Goal: Transaction & Acquisition: Book appointment/travel/reservation

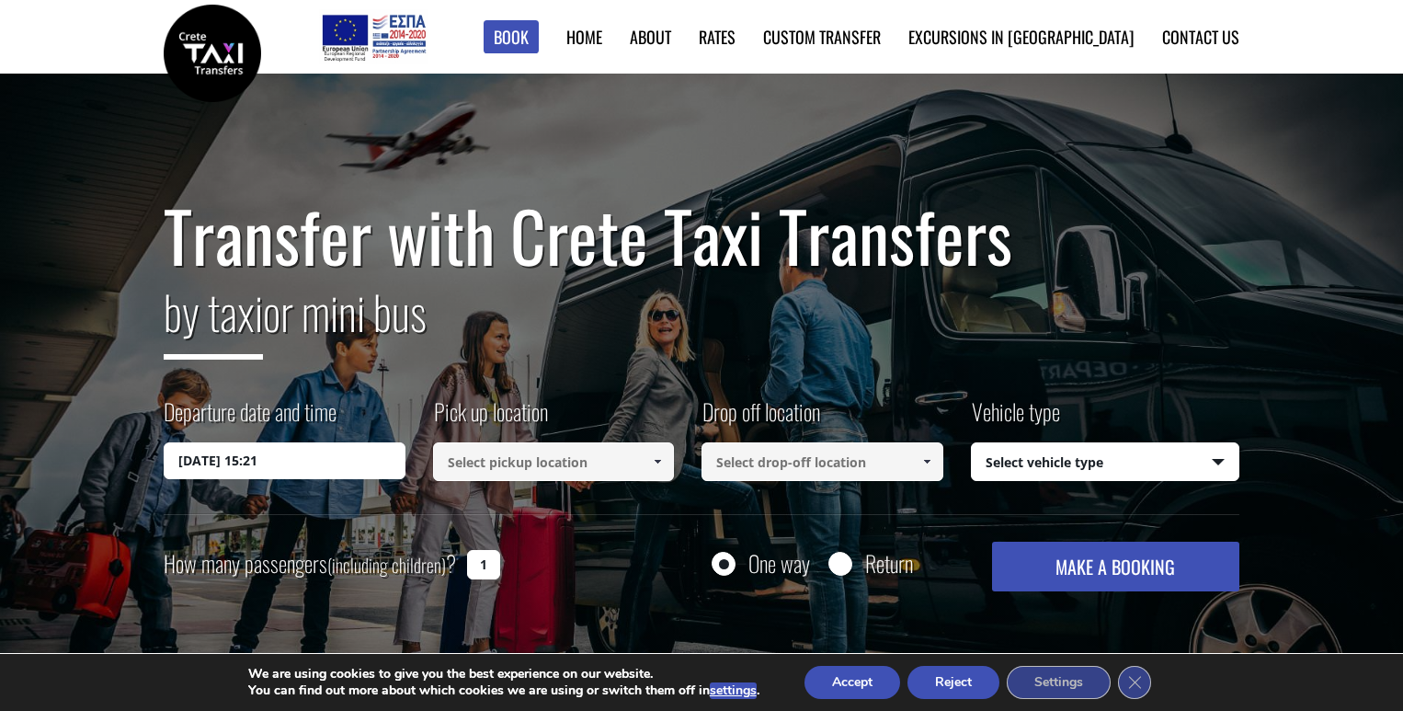
click at [655, 459] on span at bounding box center [657, 461] width 15 height 15
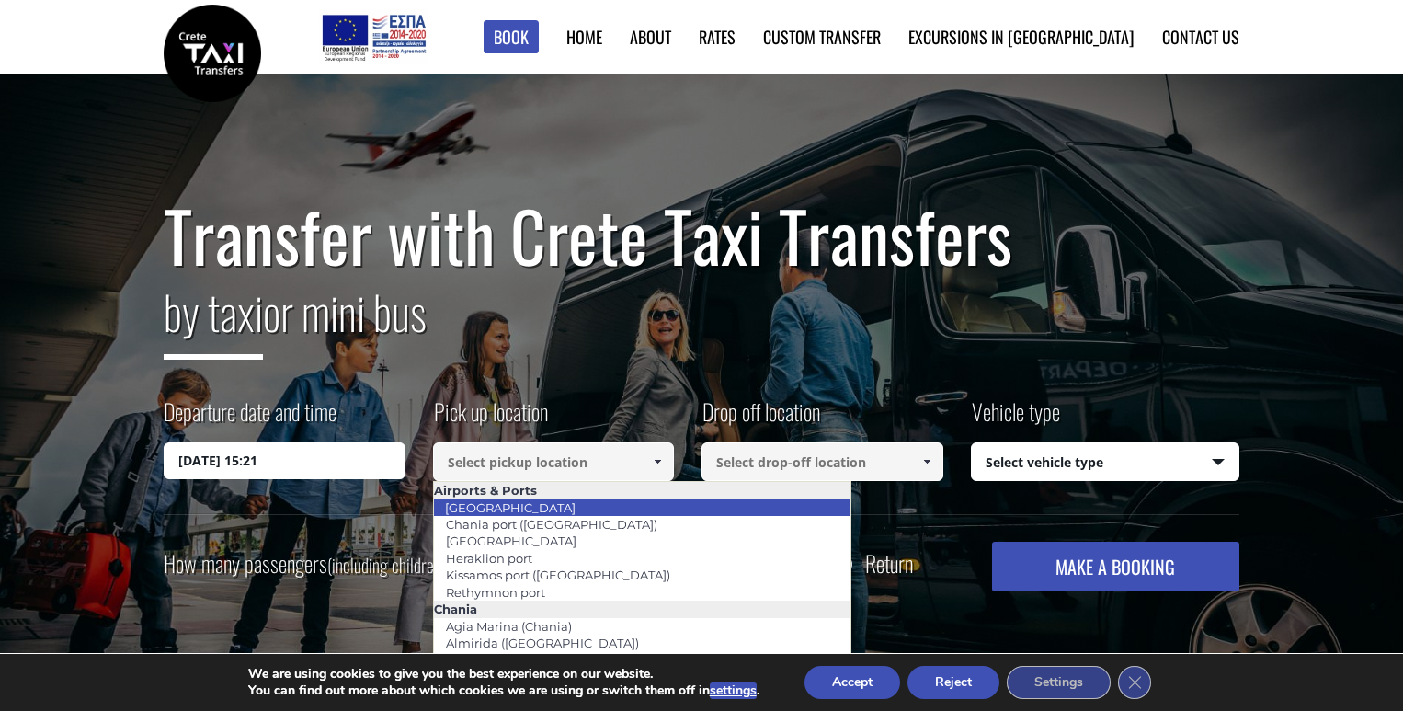
click at [509, 508] on link "[GEOGRAPHIC_DATA]" at bounding box center [510, 508] width 154 height 26
type input "[GEOGRAPHIC_DATA]"
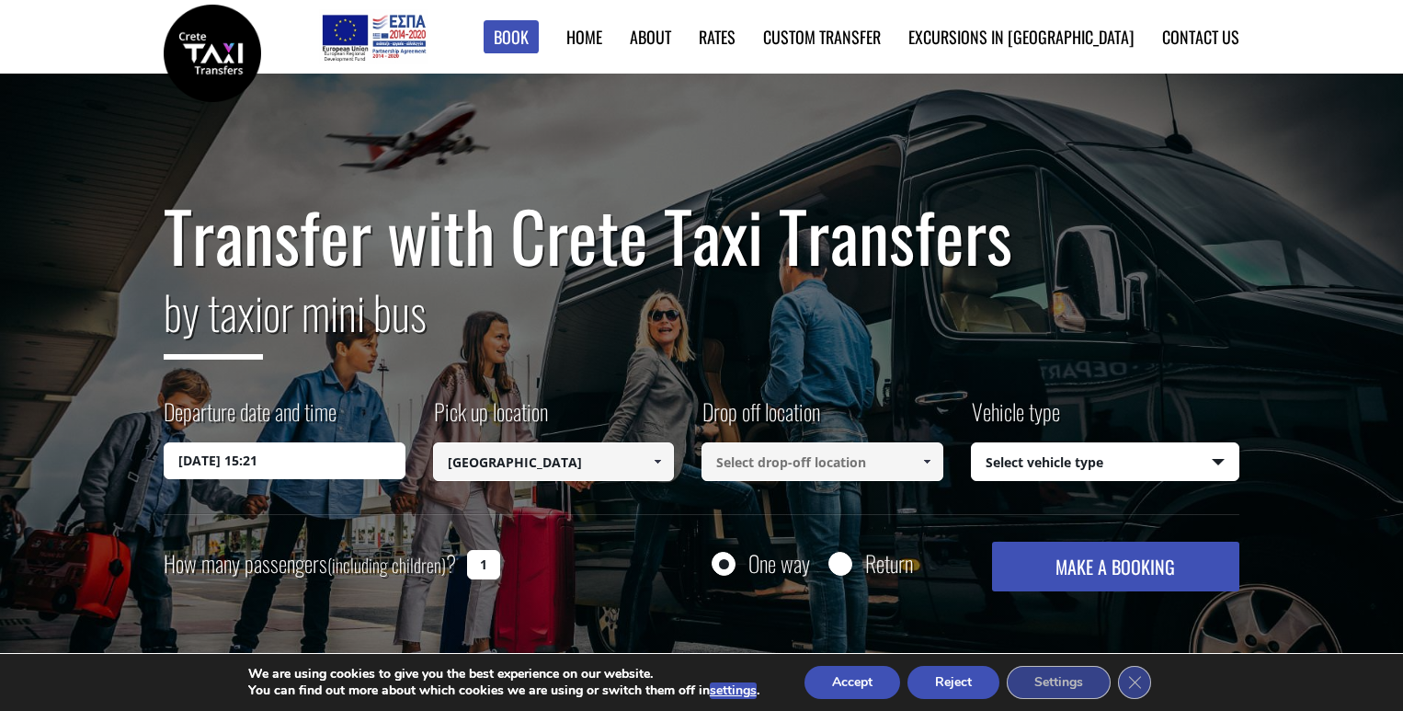
click at [927, 462] on span at bounding box center [926, 461] width 15 height 15
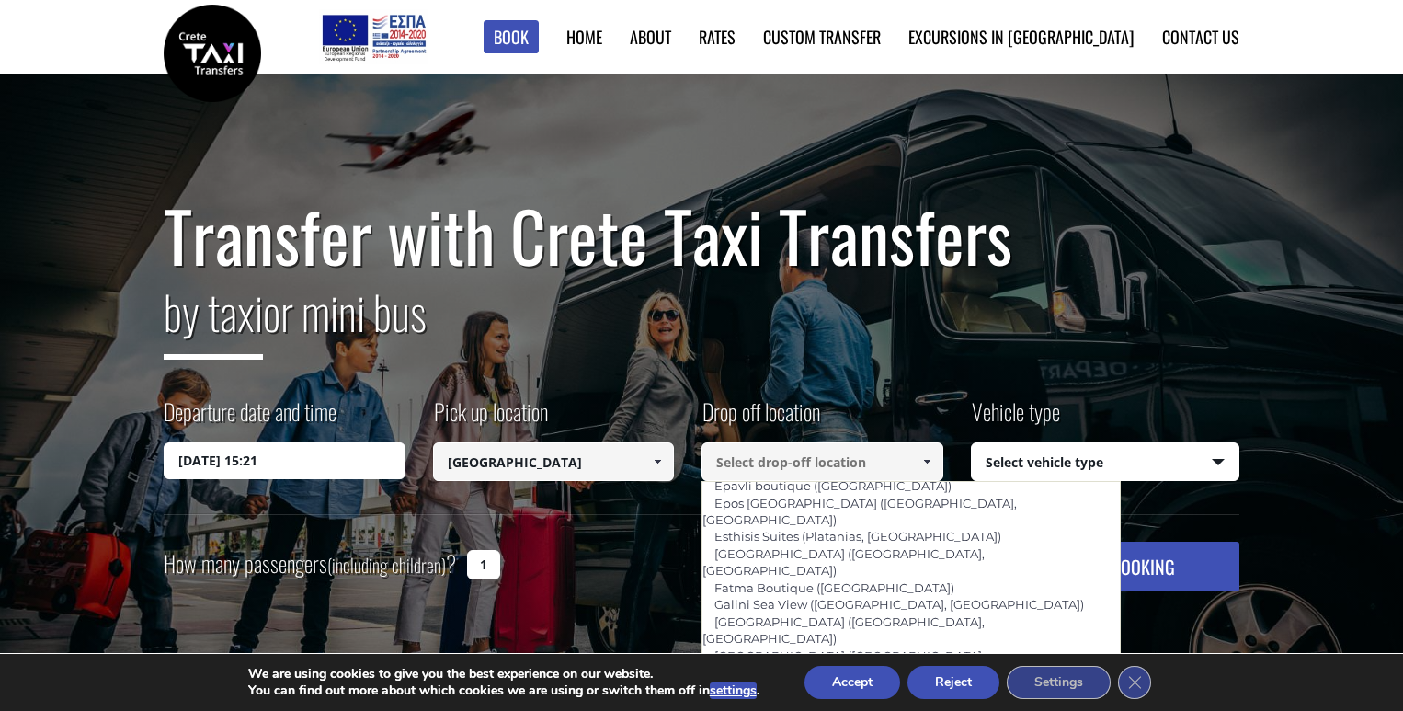
scroll to position [735, 0]
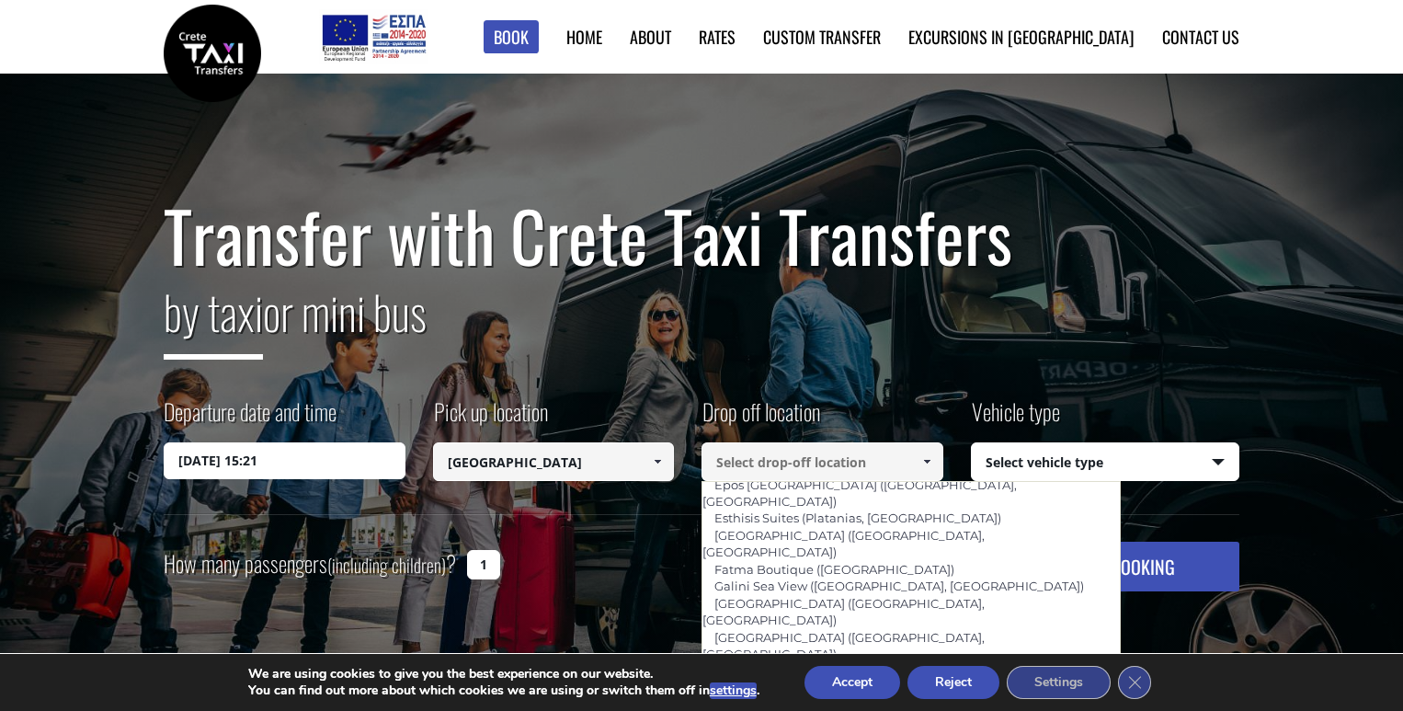
type input "Kydon ([GEOGRAPHIC_DATA])"
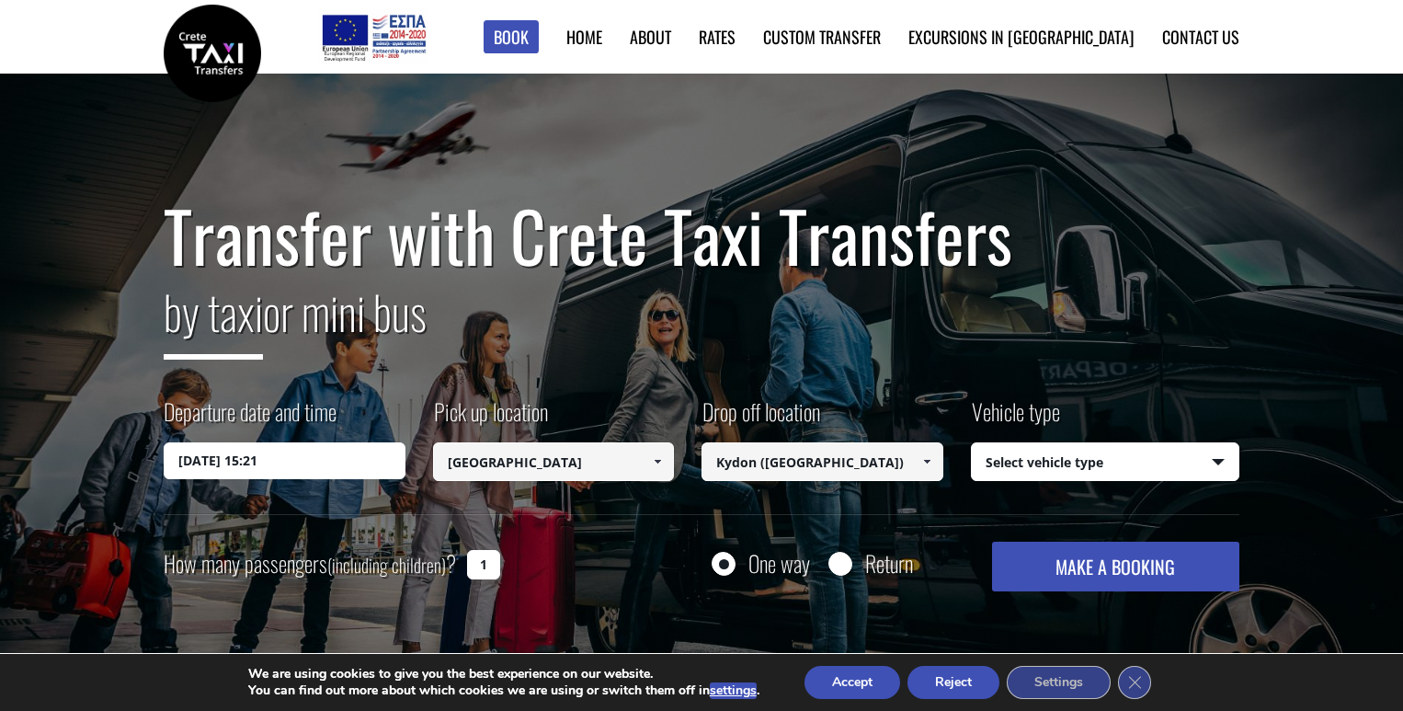
click at [1218, 461] on select "Select vehicle type Taxi (4 passengers) Mercedes E Class Mini Van (7 passengers…" at bounding box center [1106, 462] width 268 height 39
select select "540"
click at [972, 443] on select "Select vehicle type Taxi (4 passengers) Mercedes E Class Mini Van (7 passengers…" at bounding box center [1106, 462] width 268 height 39
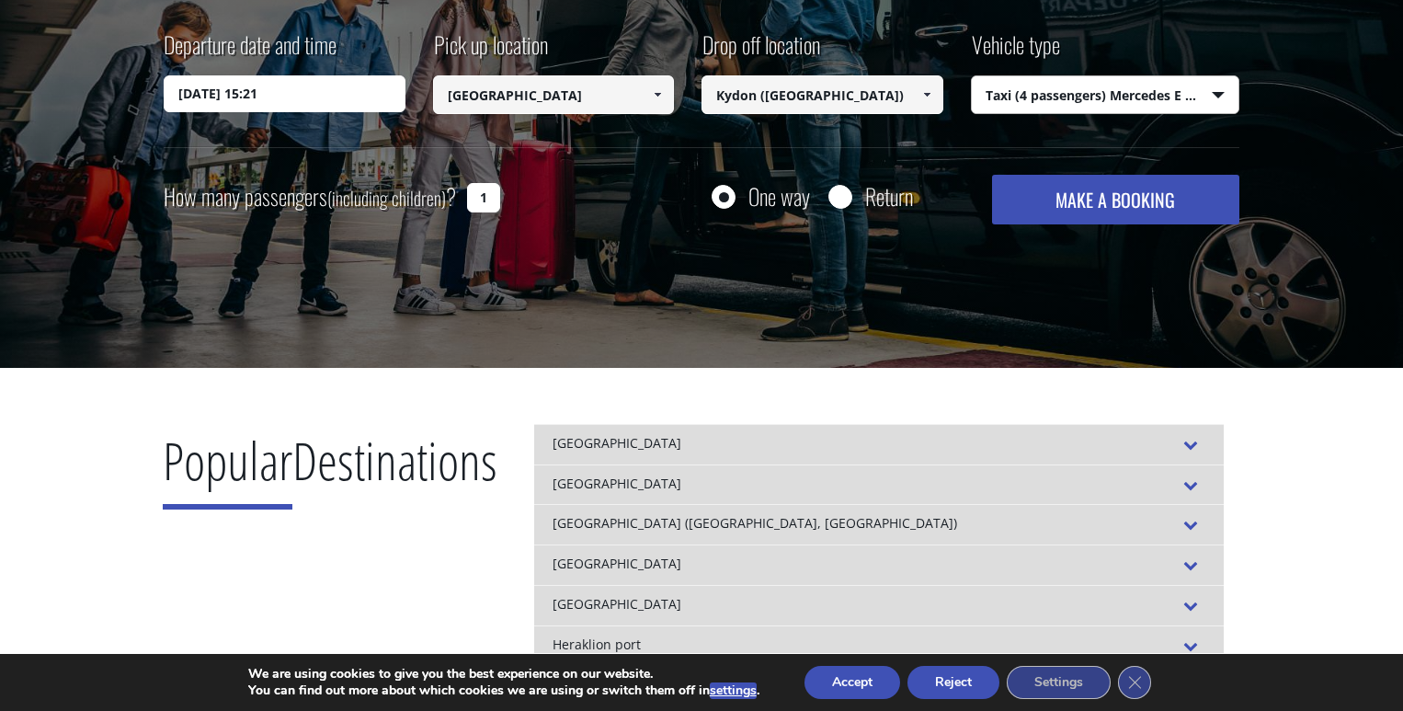
scroll to position [368, 0]
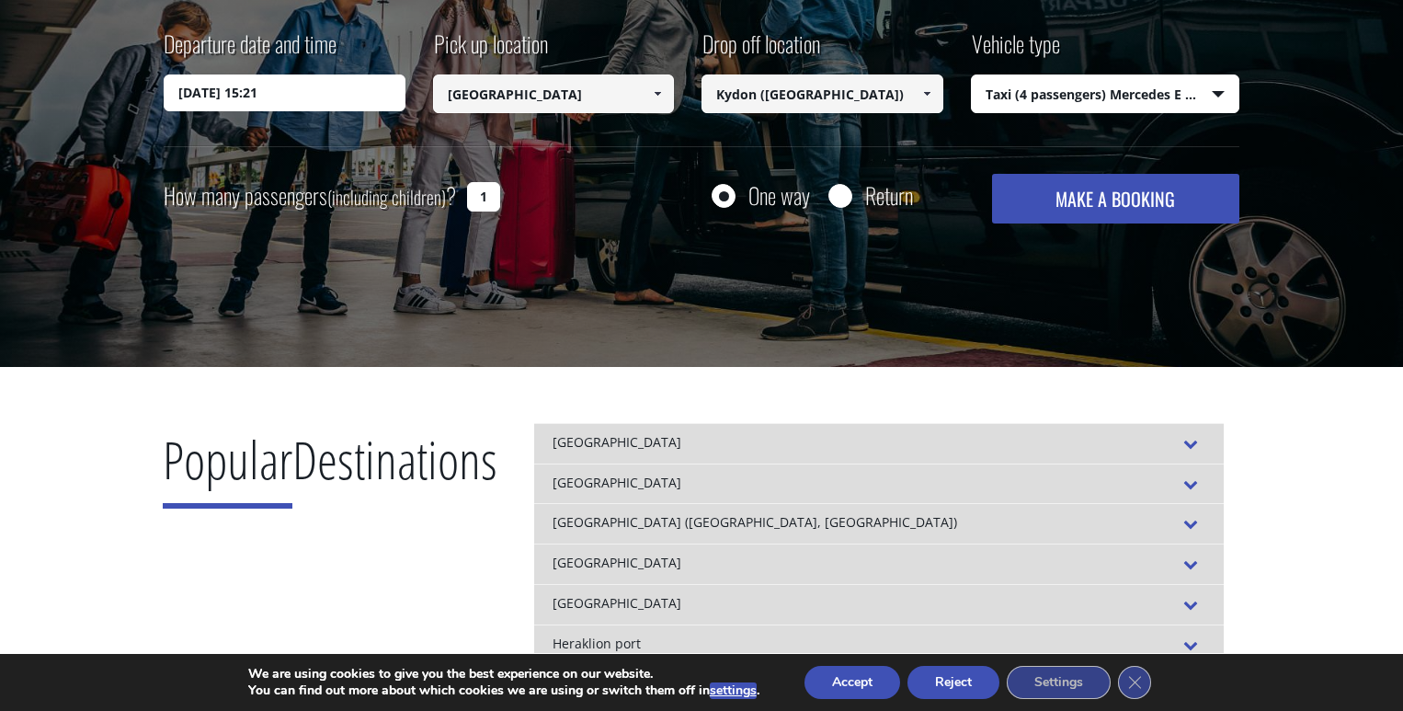
click at [1100, 193] on button "MAKE A BOOKING" at bounding box center [1115, 199] width 247 height 50
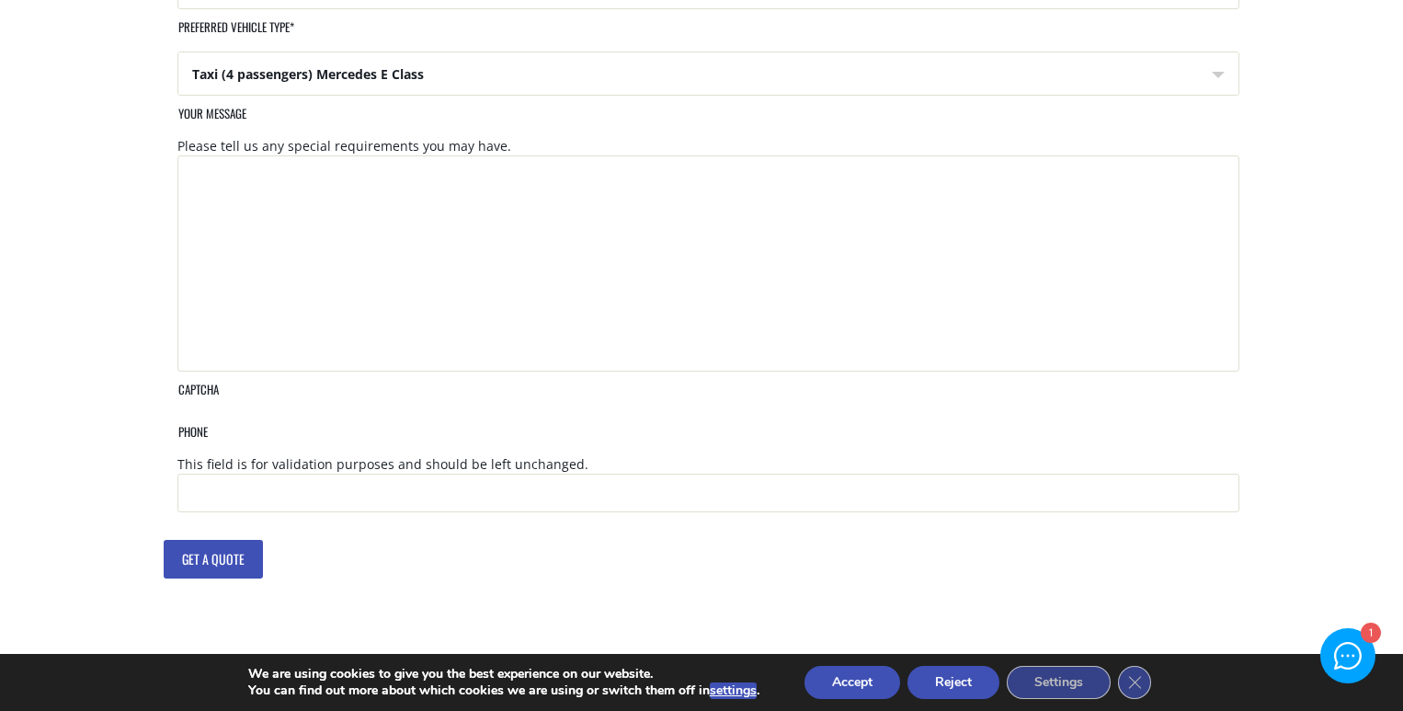
scroll to position [919, 0]
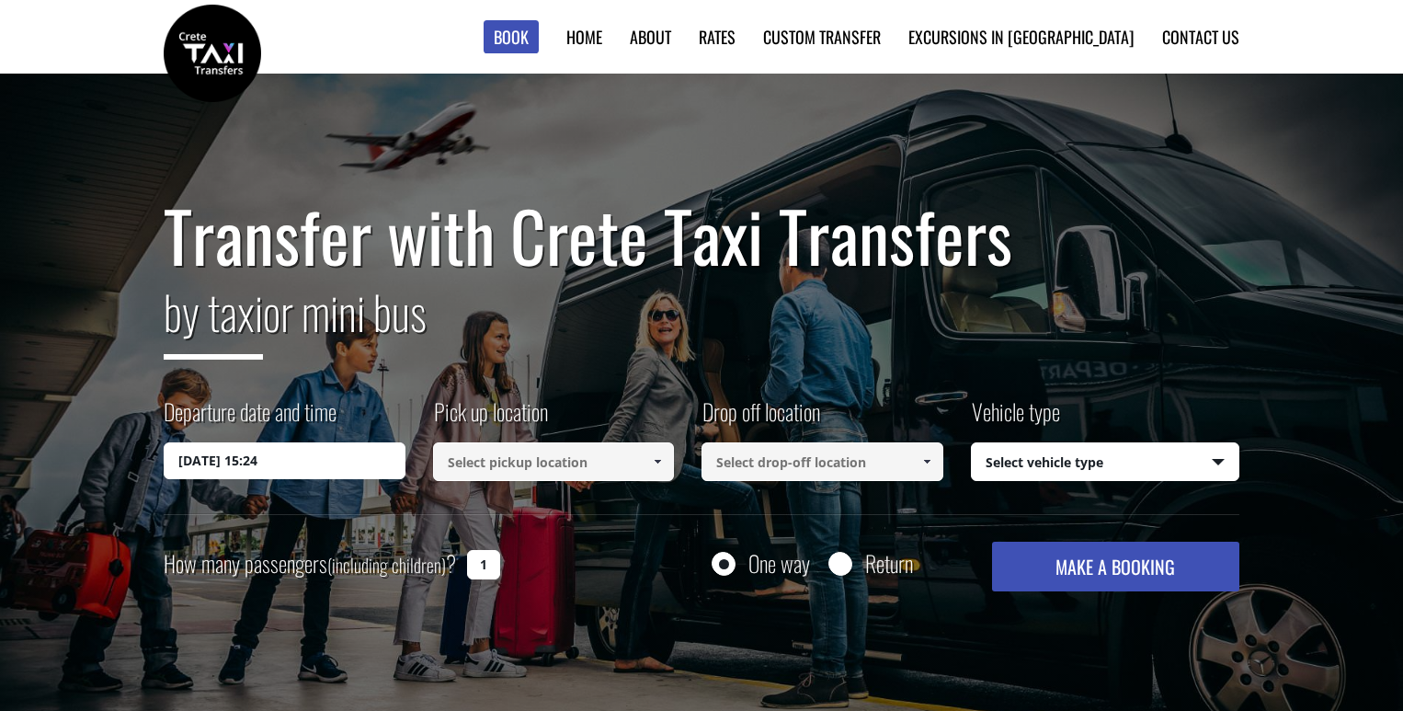
select select "540"
